Goal: Use online tool/utility: Utilize a website feature to perform a specific function

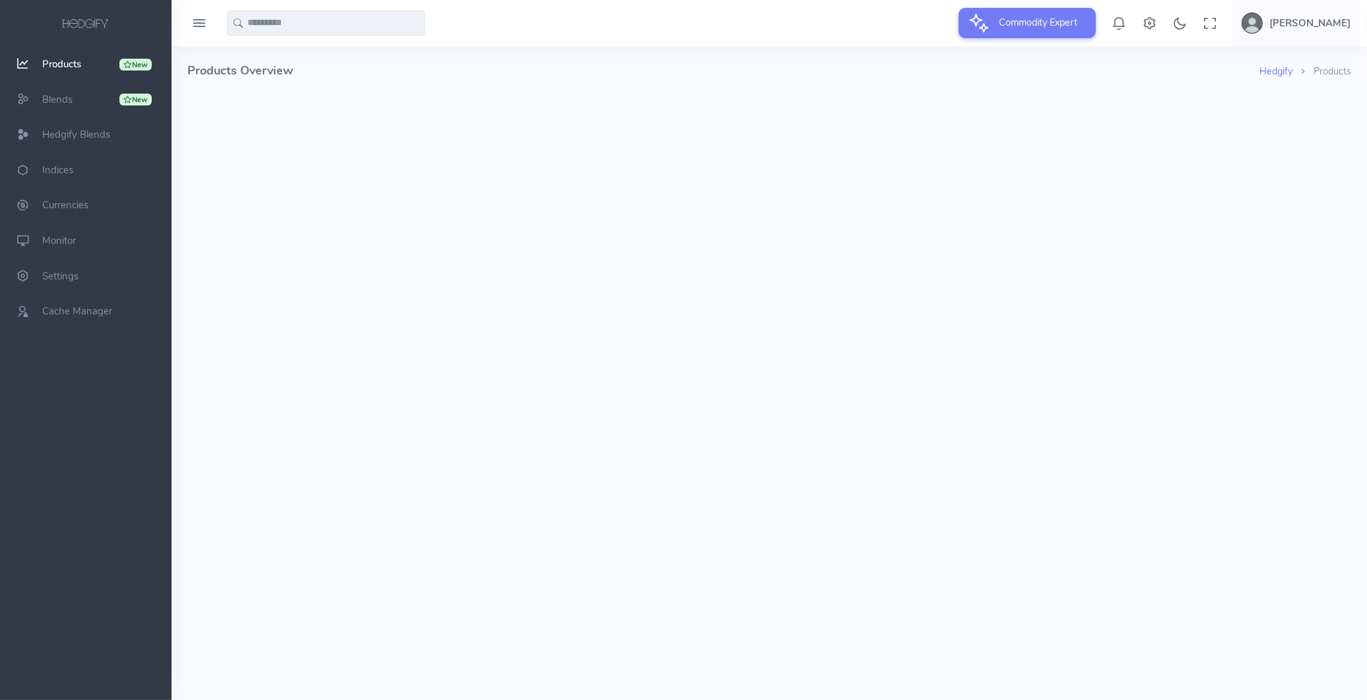
click at [338, 95] on html at bounding box center [769, 95] width 1164 height 0
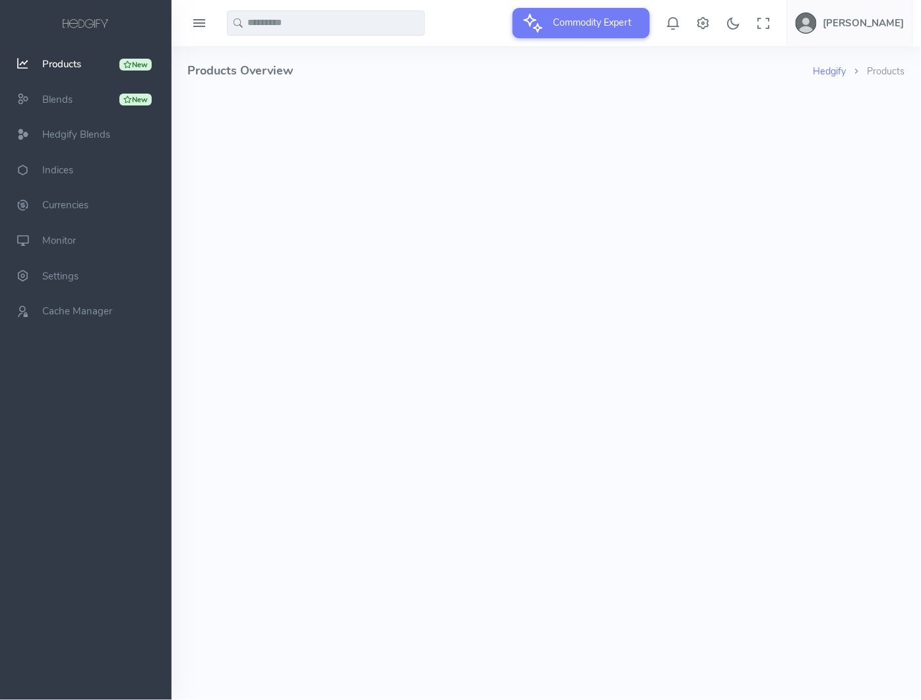
click at [615, 95] on html at bounding box center [546, 95] width 718 height 0
click at [596, 95] on html at bounding box center [546, 95] width 718 height 0
click at [55, 59] on span "Products" at bounding box center [61, 63] width 39 height 13
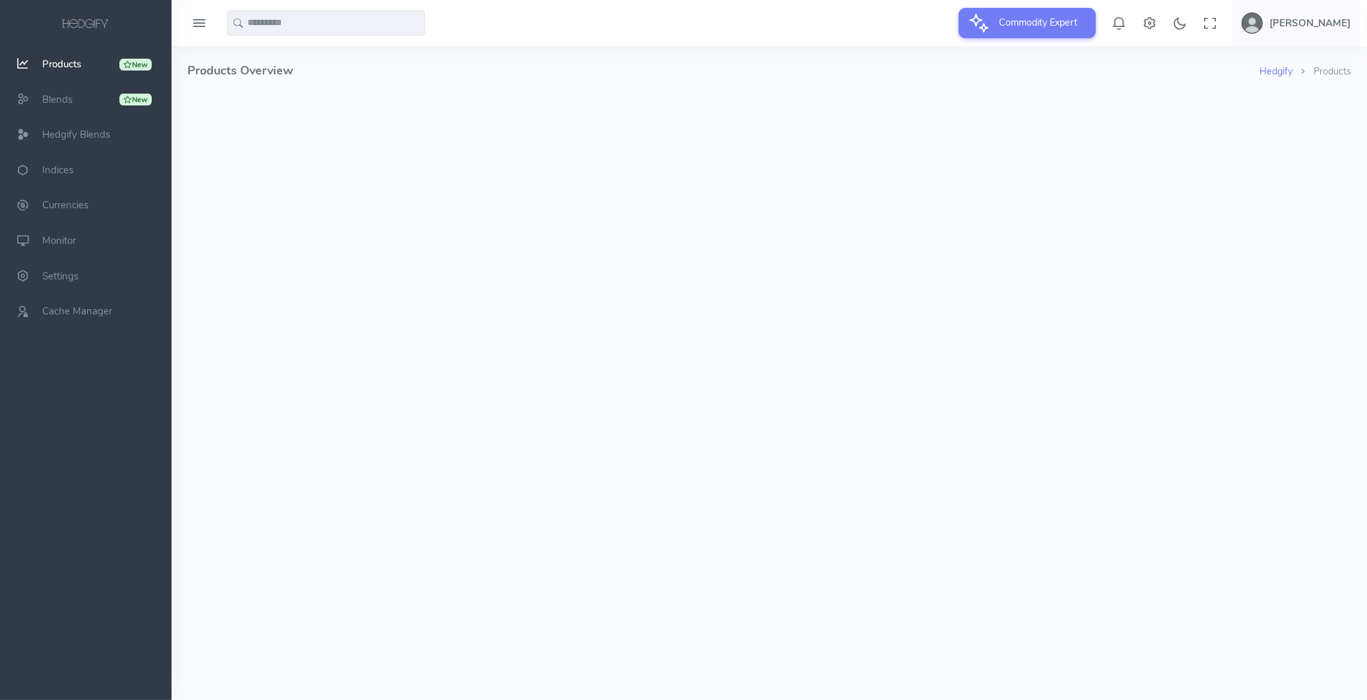
click at [426, 95] on html at bounding box center [769, 95] width 1164 height 0
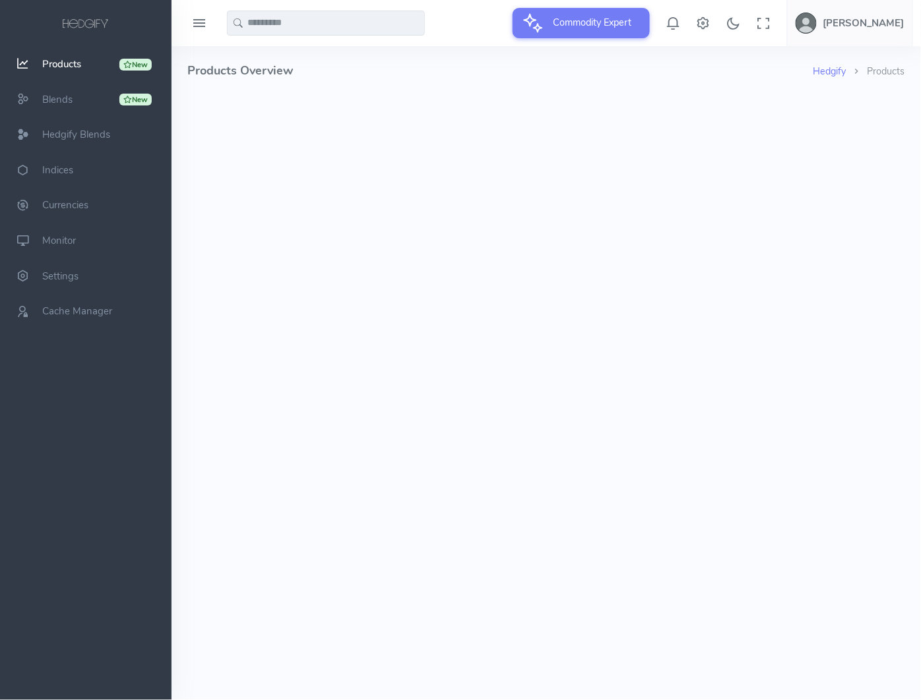
click at [495, 95] on html at bounding box center [546, 95] width 718 height 0
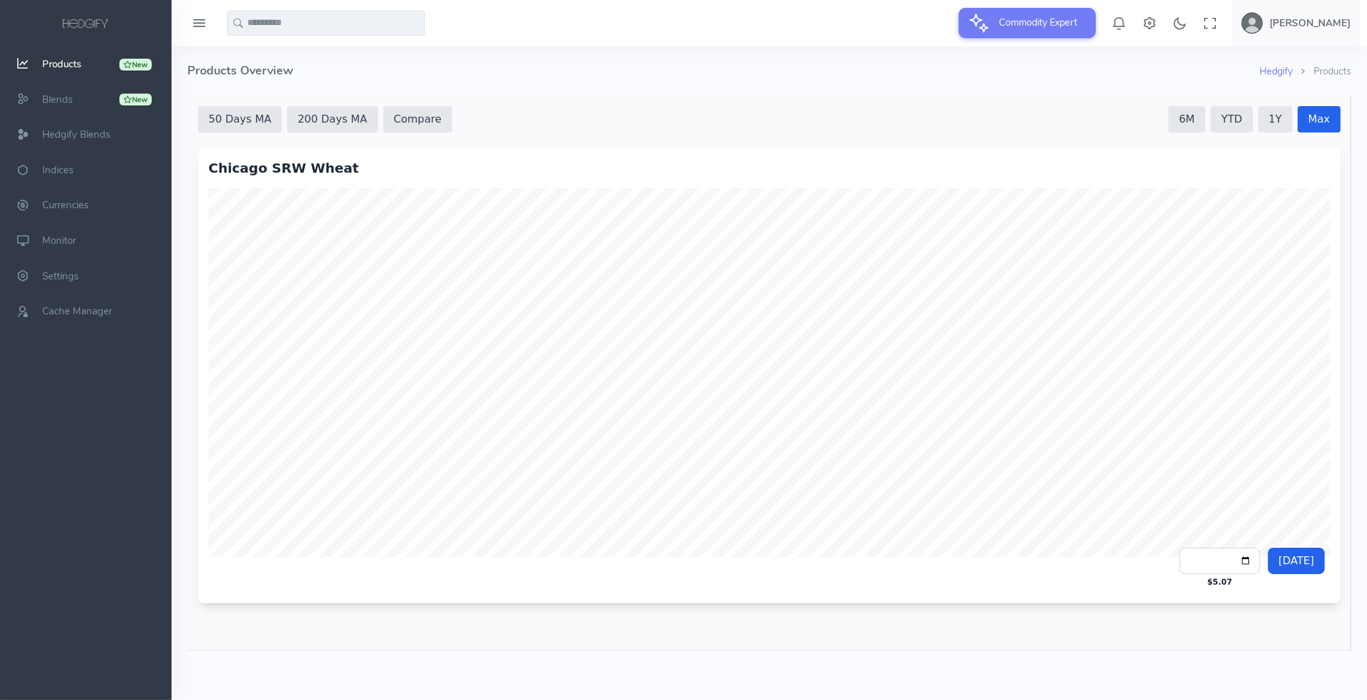
click at [249, 120] on button "50 Days MA" at bounding box center [239, 119] width 84 height 26
click at [304, 119] on button "200 Days MA" at bounding box center [331, 119] width 90 height 26
click at [257, 119] on button "50 Days MA" at bounding box center [239, 119] width 84 height 26
click at [920, 519] on html "**********" at bounding box center [769, 372] width 1164 height 555
